Goal: Complete application form: Complete application form

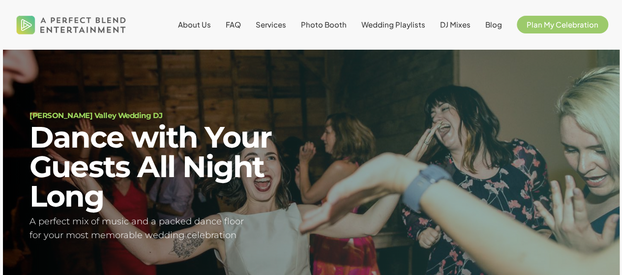
scroll to position [23, 0]
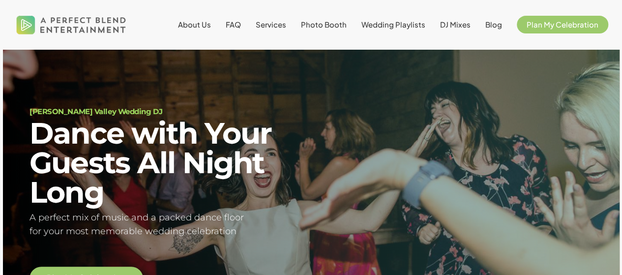
scroll to position [4, 0]
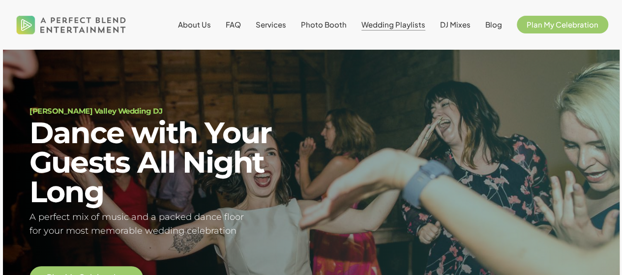
click at [417, 28] on span "Wedding Playlists" at bounding box center [394, 24] width 64 height 9
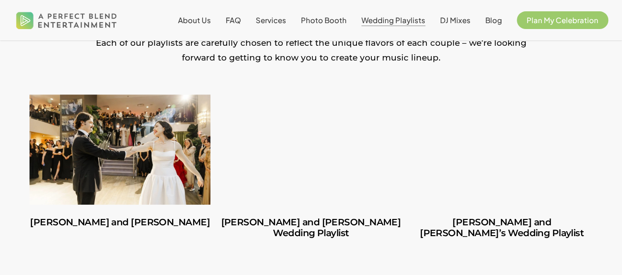
scroll to position [217, 0]
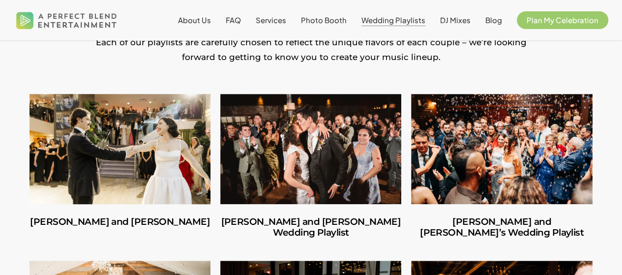
click at [166, 155] on link "Carlos and Olivia" at bounding box center [120, 149] width 181 height 110
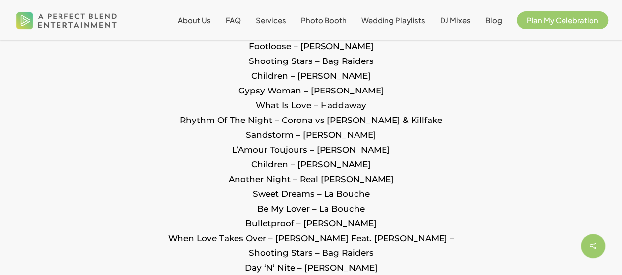
scroll to position [2065, 0]
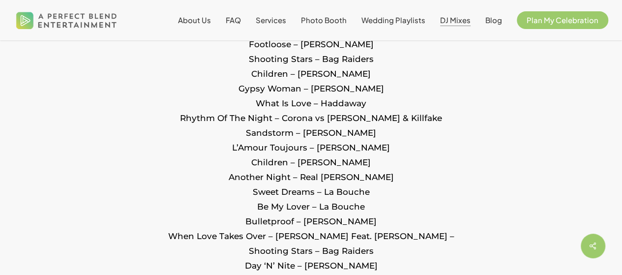
click at [453, 21] on span "DJ Mixes" at bounding box center [455, 19] width 31 height 9
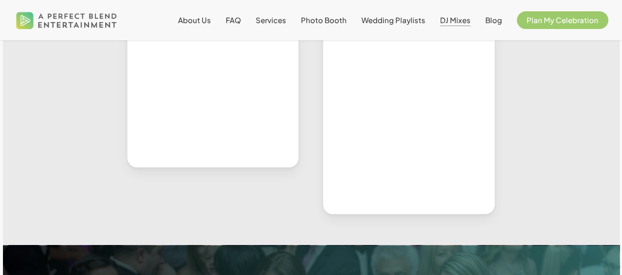
scroll to position [821, 0]
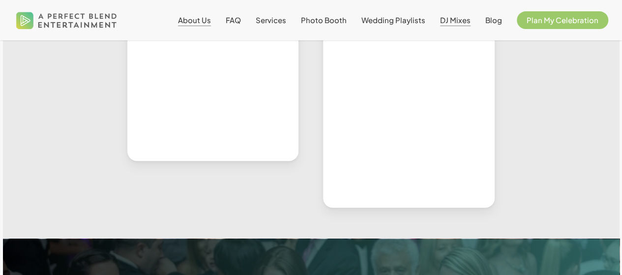
click at [197, 21] on span "About Us" at bounding box center [194, 19] width 33 height 9
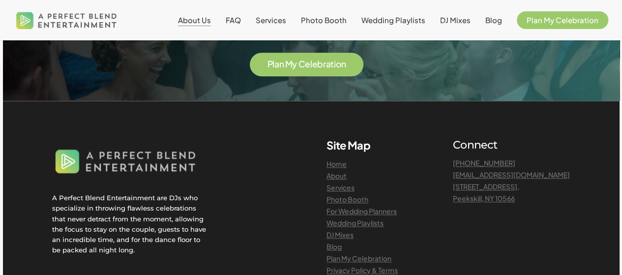
scroll to position [2246, 0]
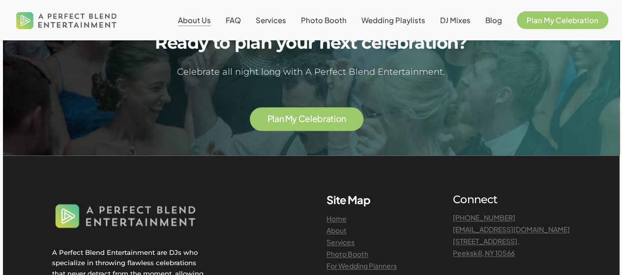
click at [290, 113] on span "P l a n M y C e l e b r a t i o n" at bounding box center [306, 118] width 79 height 11
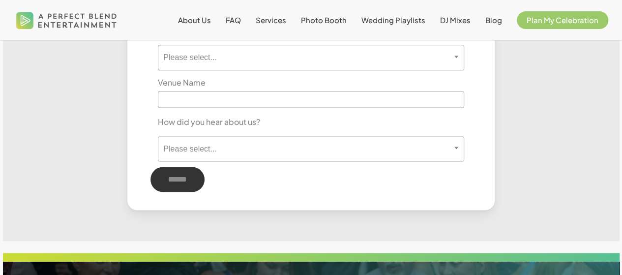
scroll to position [615, 0]
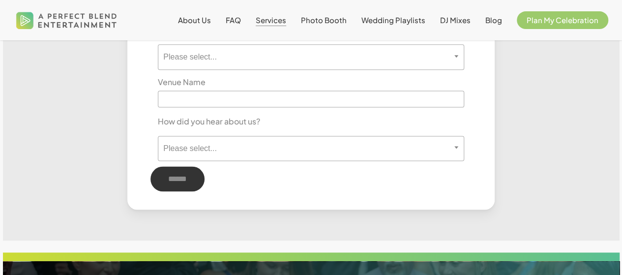
click at [272, 19] on span "Services" at bounding box center [271, 19] width 31 height 9
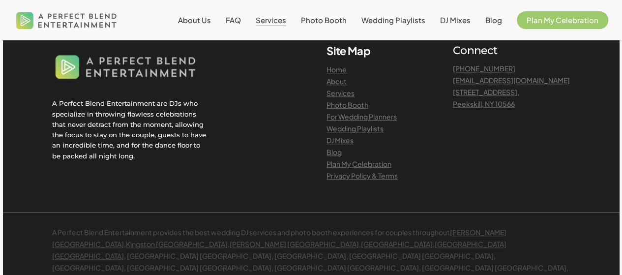
scroll to position [2308, 0]
click at [241, 17] on span "FAQ" at bounding box center [233, 19] width 15 height 9
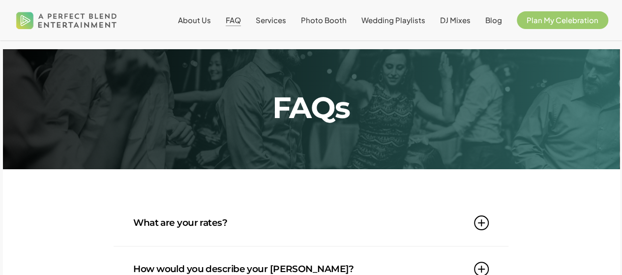
scroll to position [163, 0]
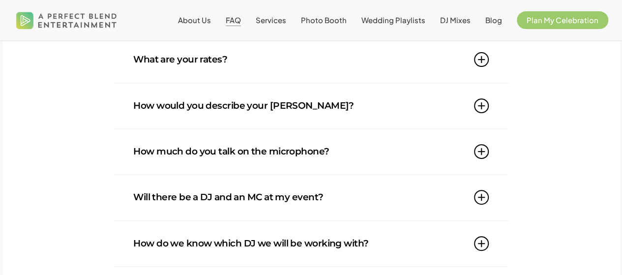
click at [229, 71] on link "What are your rates?" at bounding box center [311, 59] width 356 height 45
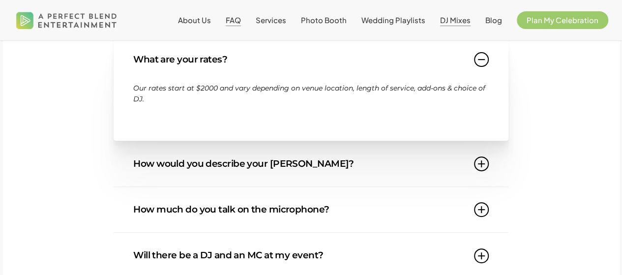
click at [461, 17] on span "DJ Mixes" at bounding box center [455, 19] width 31 height 9
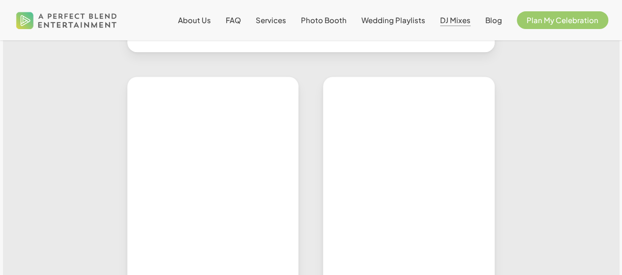
scroll to position [379, 0]
click at [202, 19] on span "About Us" at bounding box center [194, 19] width 33 height 9
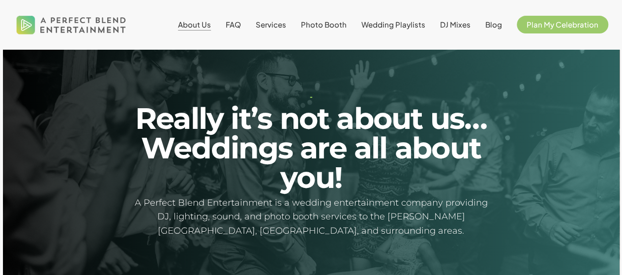
scroll to position [6, 0]
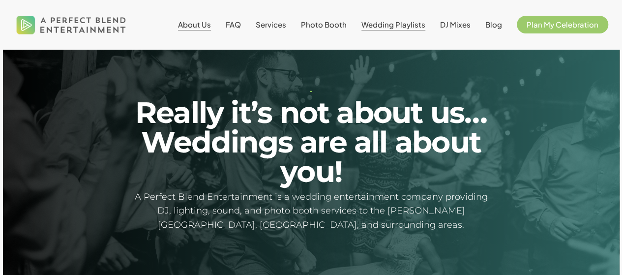
click at [396, 27] on span "Wedding Playlists" at bounding box center [394, 24] width 64 height 9
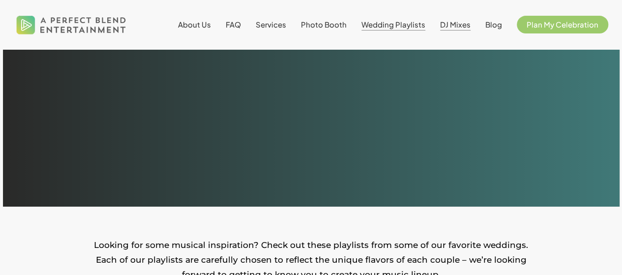
click at [459, 27] on span "DJ Mixes" at bounding box center [455, 24] width 31 height 9
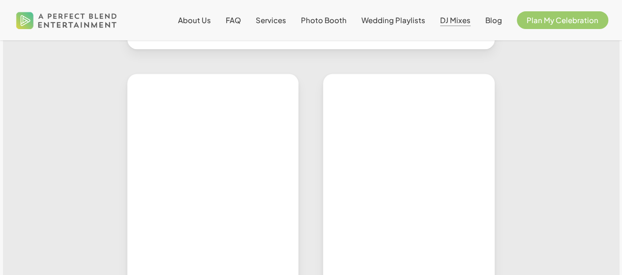
scroll to position [388, 0]
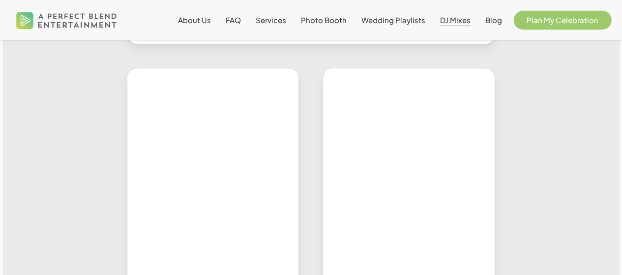
click at [543, 17] on span "Plan My Celebration" at bounding box center [563, 19] width 72 height 9
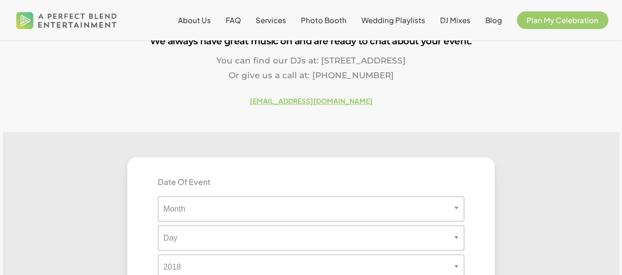
scroll to position [237, 0]
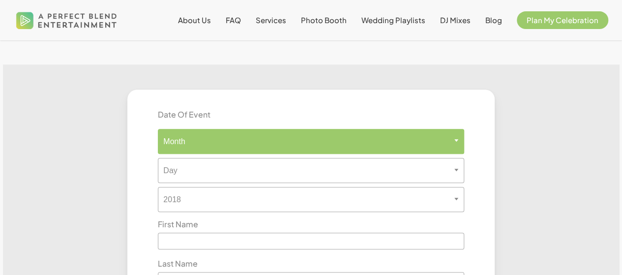
click at [289, 137] on span "Month" at bounding box center [311, 141] width 306 height 25
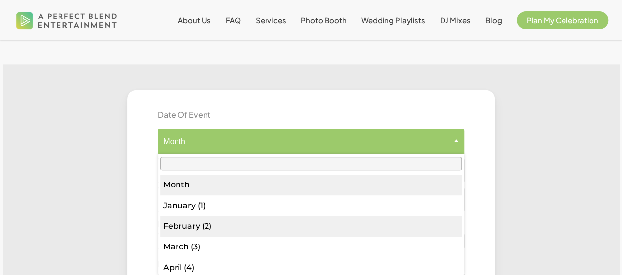
scroll to position [114, 0]
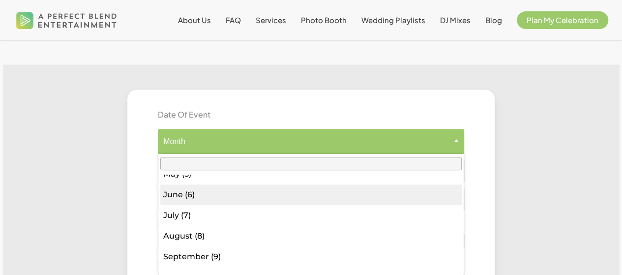
select select "*"
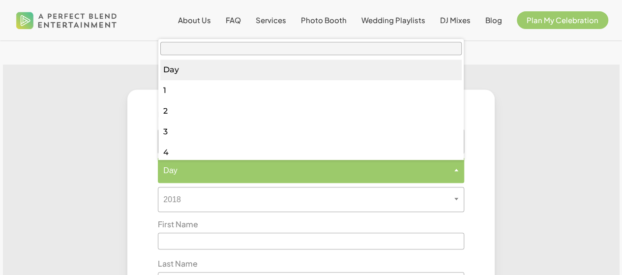
click at [196, 177] on span "Day" at bounding box center [311, 170] width 306 height 25
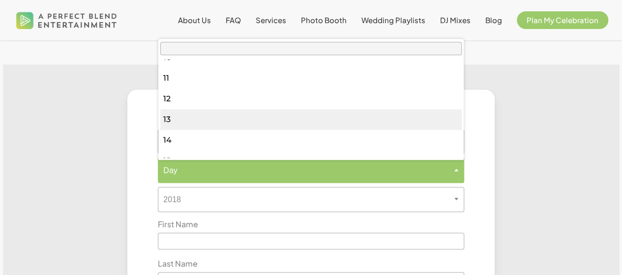
scroll to position [219, 0]
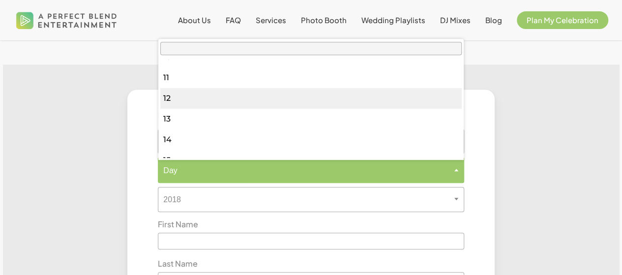
select select "**"
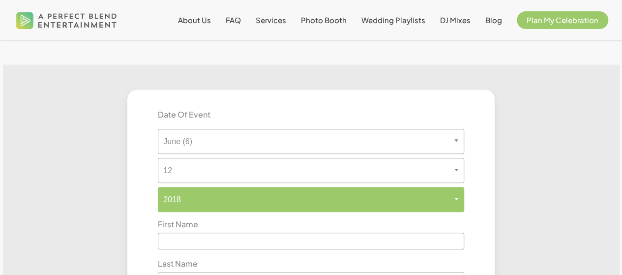
click at [198, 203] on span "2018" at bounding box center [310, 199] width 305 height 9
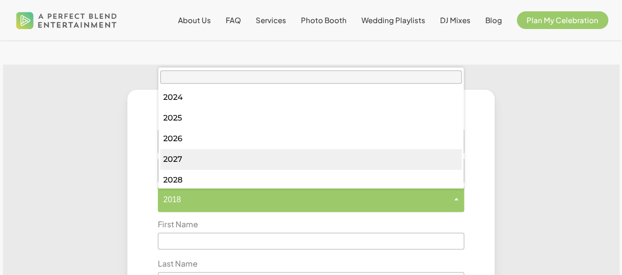
scroll to position [167, 0]
select select "****"
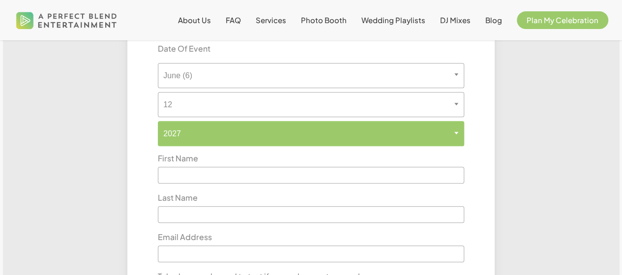
scroll to position [304, 0]
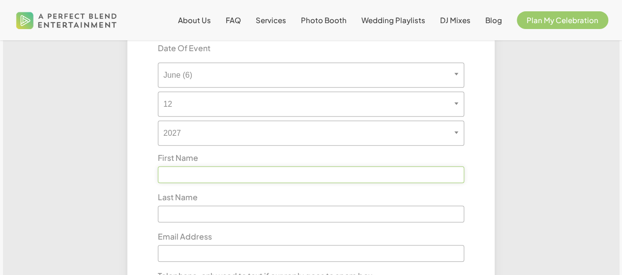
click at [196, 179] on input "text" at bounding box center [311, 174] width 306 height 17
type input "******"
click at [196, 215] on input "text" at bounding box center [311, 214] width 306 height 17
type input "******"
click at [189, 255] on input "text" at bounding box center [311, 253] width 306 height 17
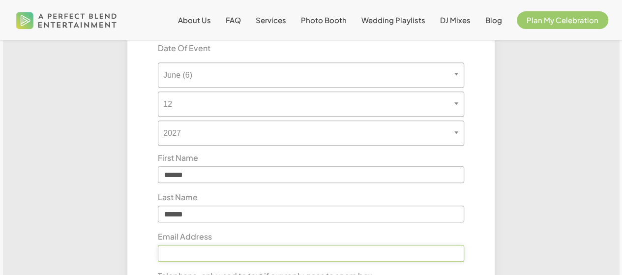
type input "**********"
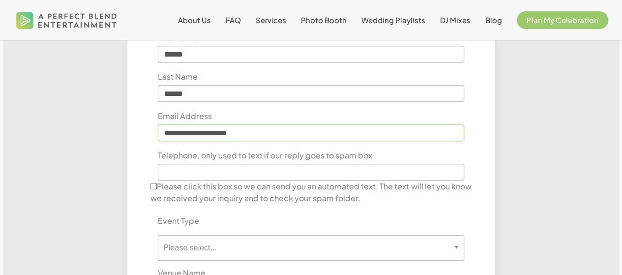
scroll to position [426, 0]
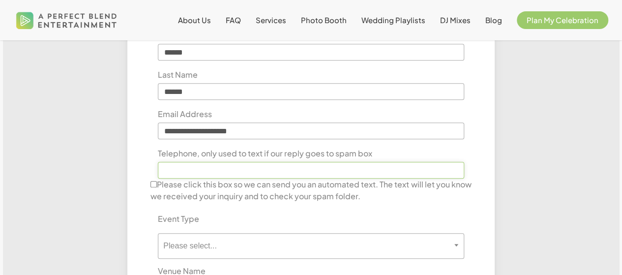
click at [216, 168] on input "text" at bounding box center [311, 170] width 306 height 17
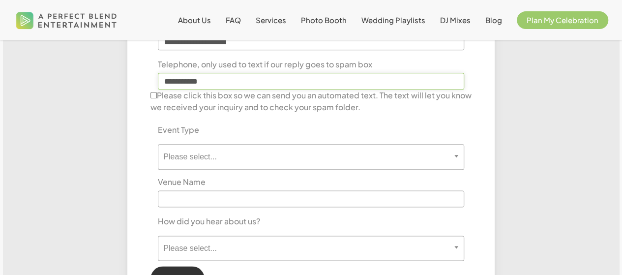
scroll to position [518, 0]
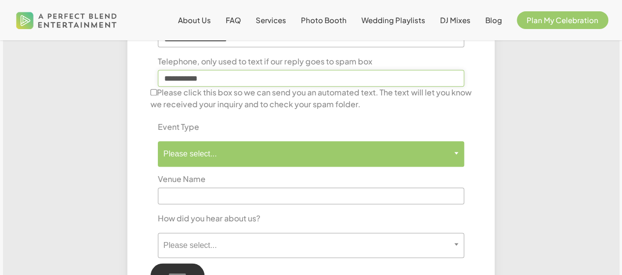
type input "**********"
click at [178, 158] on span "Please select..." at bounding box center [310, 153] width 305 height 9
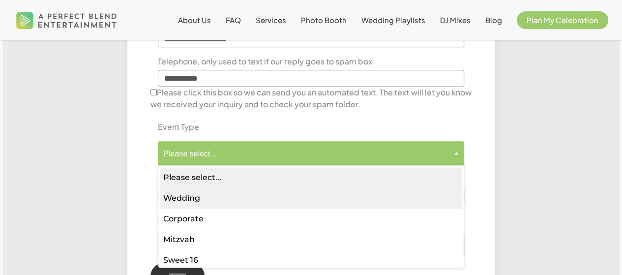
select select "*******"
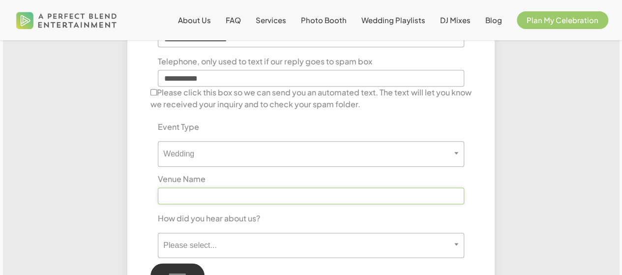
click at [197, 196] on input "text" at bounding box center [311, 195] width 306 height 17
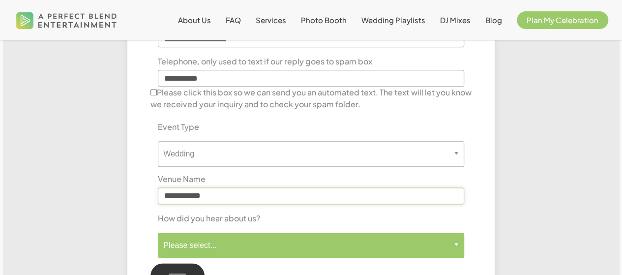
type input "**********"
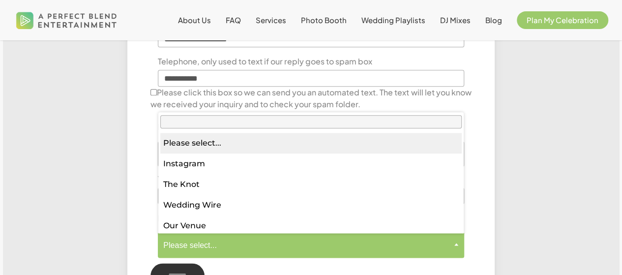
click at [214, 254] on span "Please select..." at bounding box center [311, 245] width 306 height 25
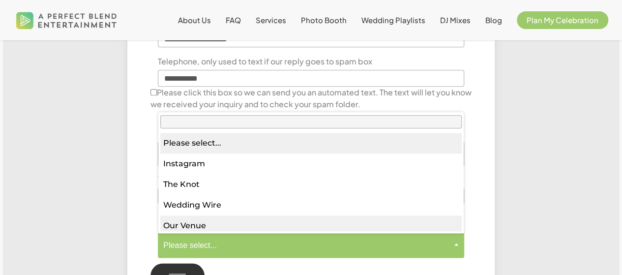
select select "*********"
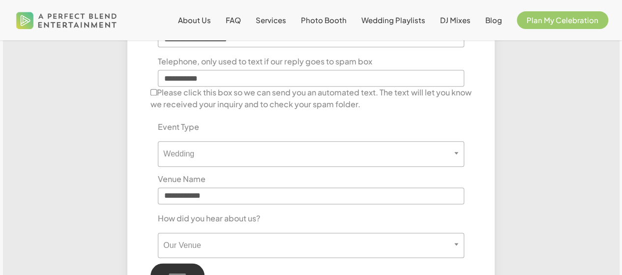
scroll to position [590, 0]
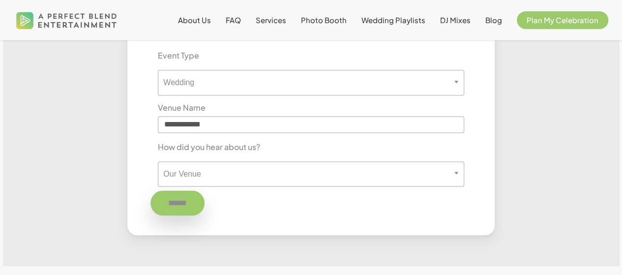
click at [189, 204] on input "******" at bounding box center [178, 202] width 54 height 25
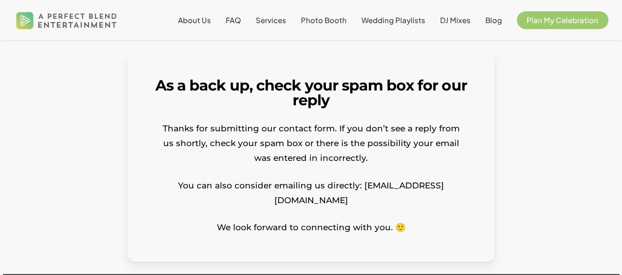
scroll to position [18, 0]
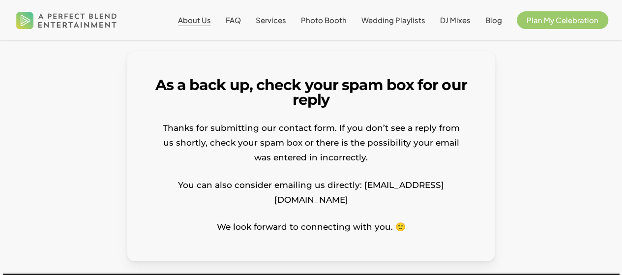
click at [200, 20] on span "About Us" at bounding box center [194, 19] width 33 height 9
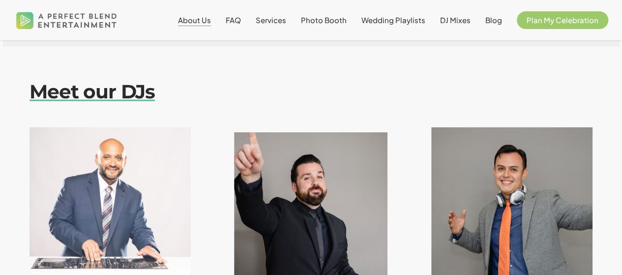
scroll to position [1173, 0]
